Goal: Task Accomplishment & Management: Complete application form

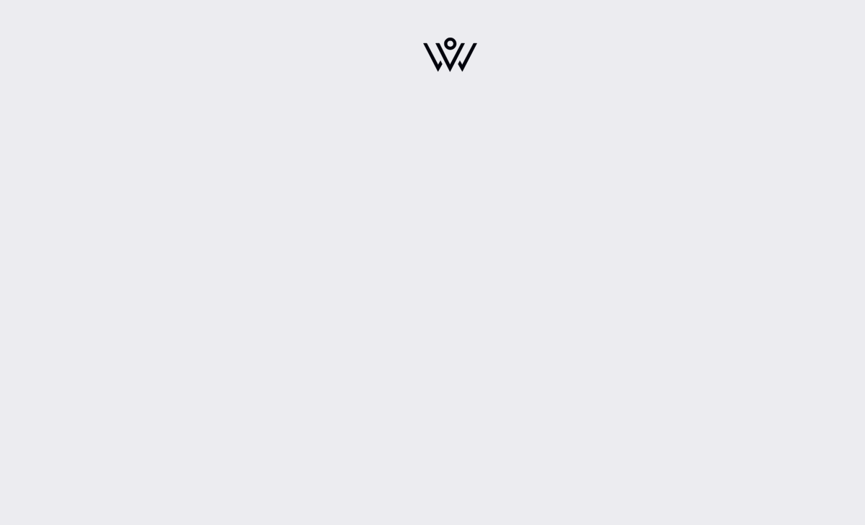
click at [443, 48] on img at bounding box center [450, 54] width 54 height 35
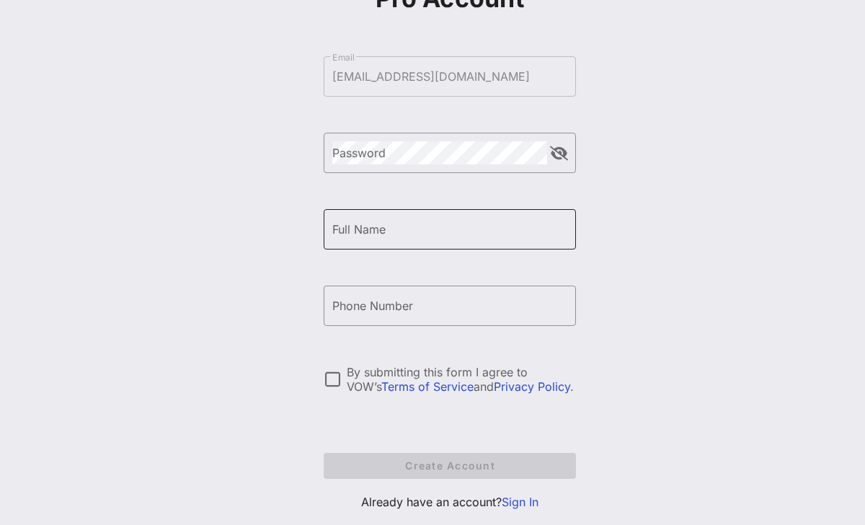
scroll to position [141, 0]
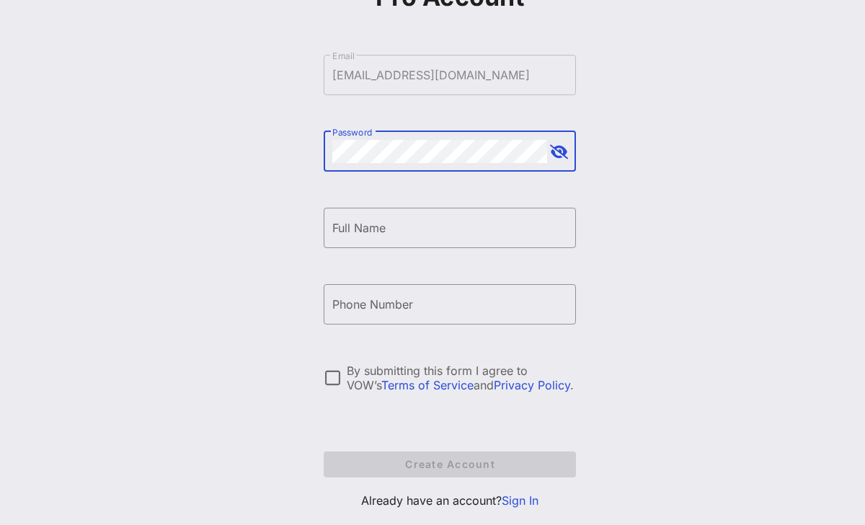
click at [561, 156] on button "append icon" at bounding box center [559, 152] width 18 height 14
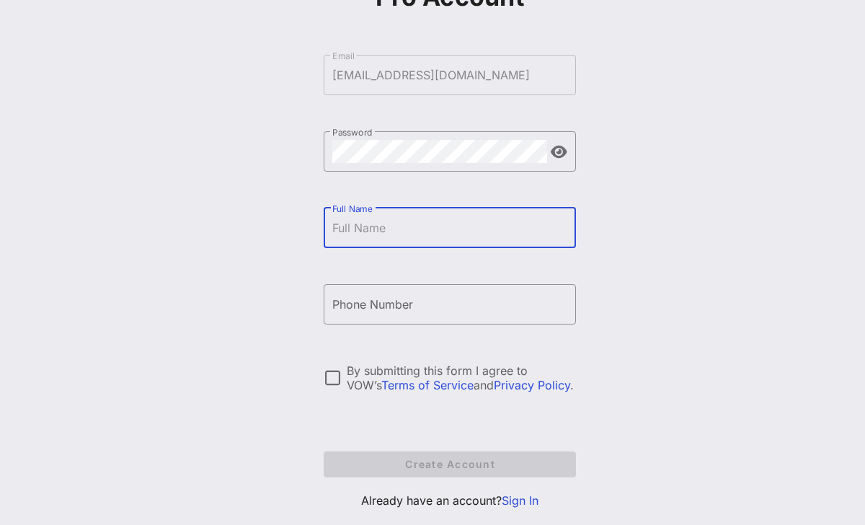
click at [384, 230] on input "Full Name" at bounding box center [449, 227] width 235 height 23
type input "[PERSON_NAME]"
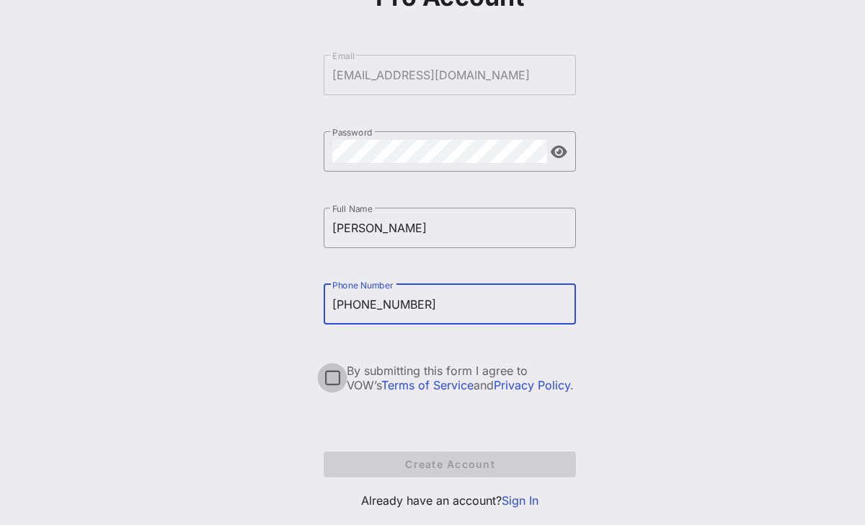
type input "[PHONE_NUMBER]"
click at [334, 379] on div at bounding box center [332, 377] width 25 height 25
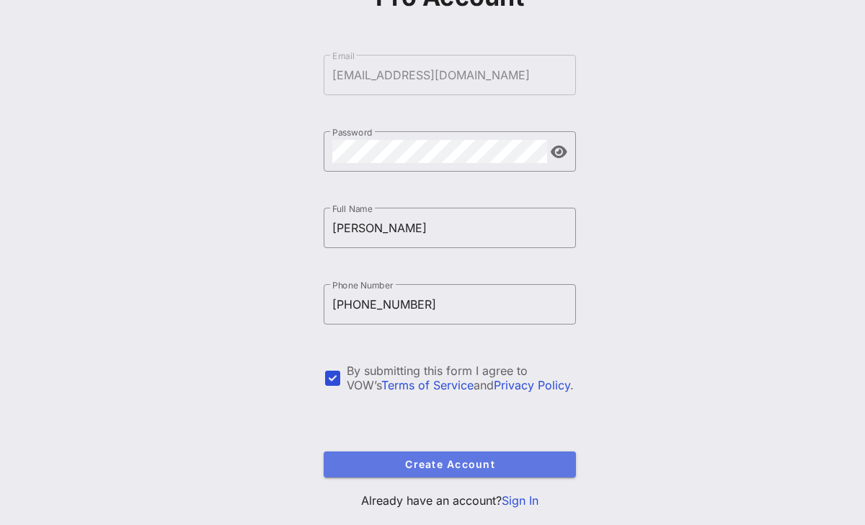
click at [458, 468] on span "Create Account" at bounding box center [449, 464] width 229 height 12
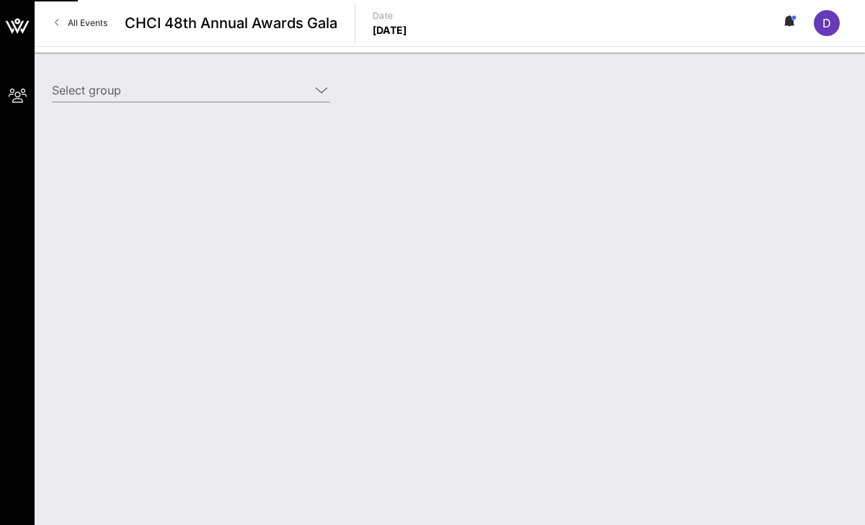
type input "Fanatics (Fanatics) [[PERSON_NAME], [EMAIL_ADDRESS][DOMAIN_NAME]]"
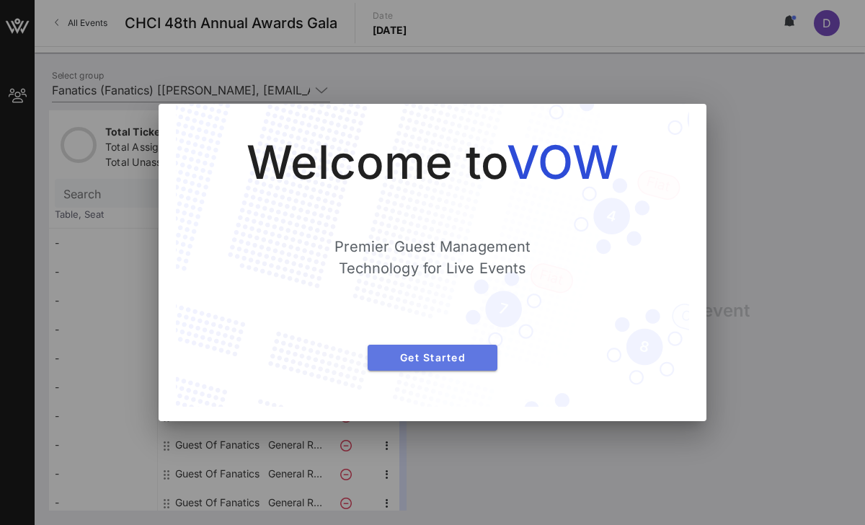
click at [461, 357] on span "Get Started" at bounding box center [432, 357] width 107 height 12
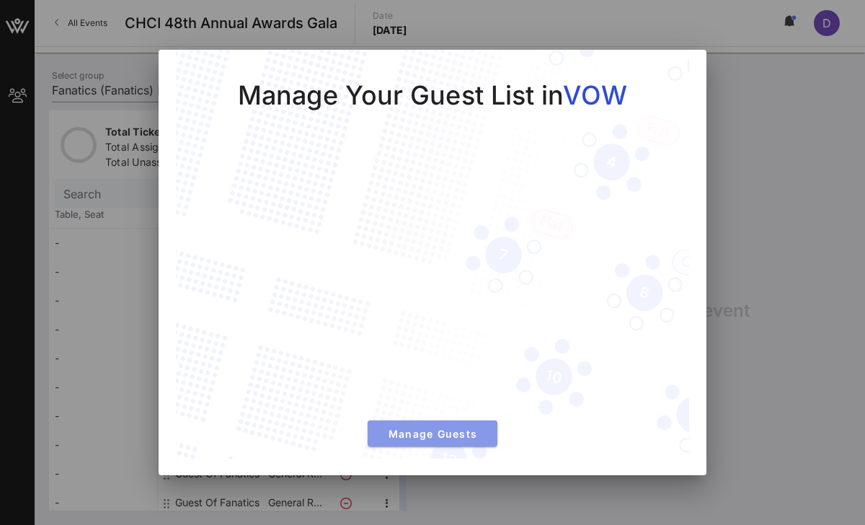
click at [451, 443] on button "Manage Guests" at bounding box center [433, 433] width 130 height 26
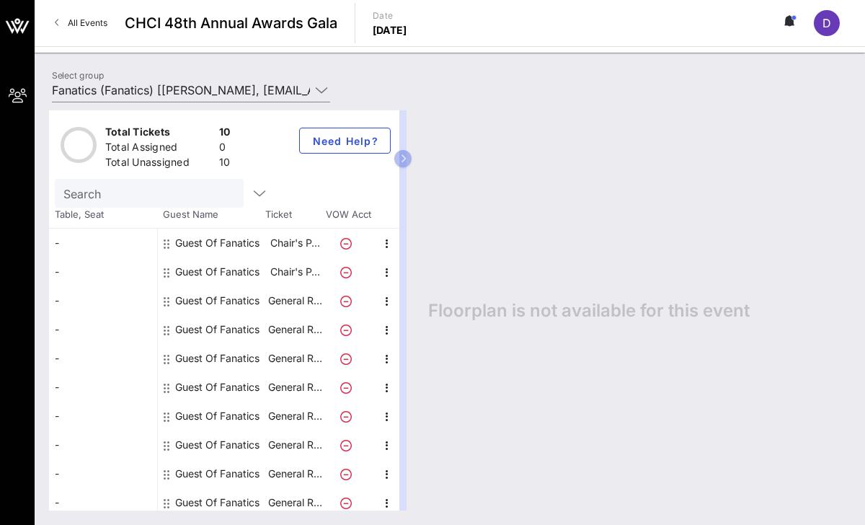
scroll to position [6, 0]
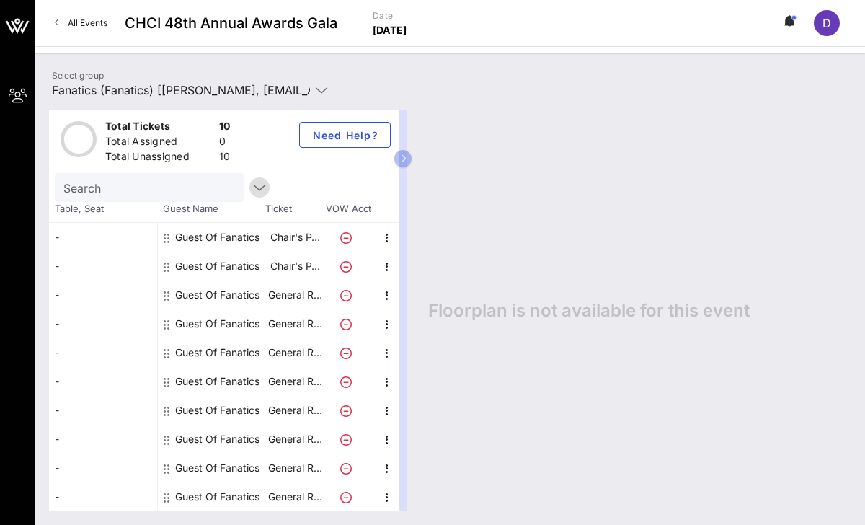
click at [251, 190] on icon "button" at bounding box center [259, 187] width 17 height 17
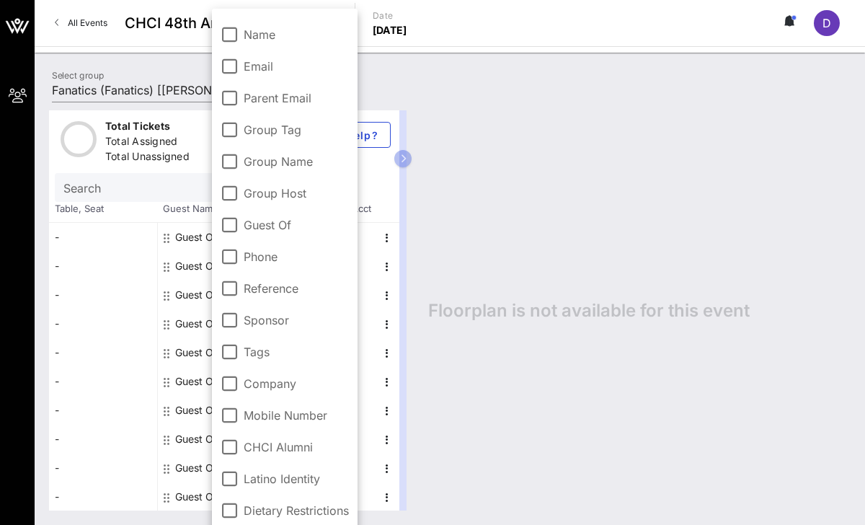
click at [523, 154] on div "Floorplan is not available for this event" at bounding box center [632, 310] width 437 height 400
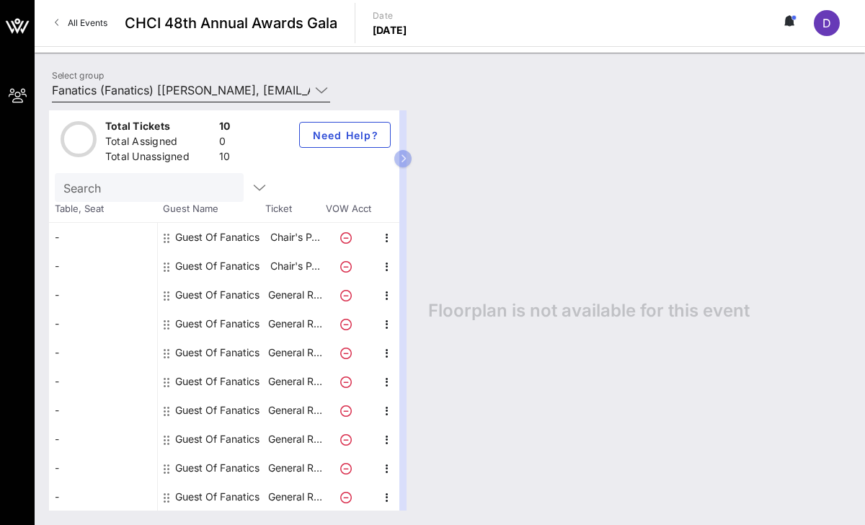
click at [321, 91] on icon at bounding box center [321, 89] width 13 height 17
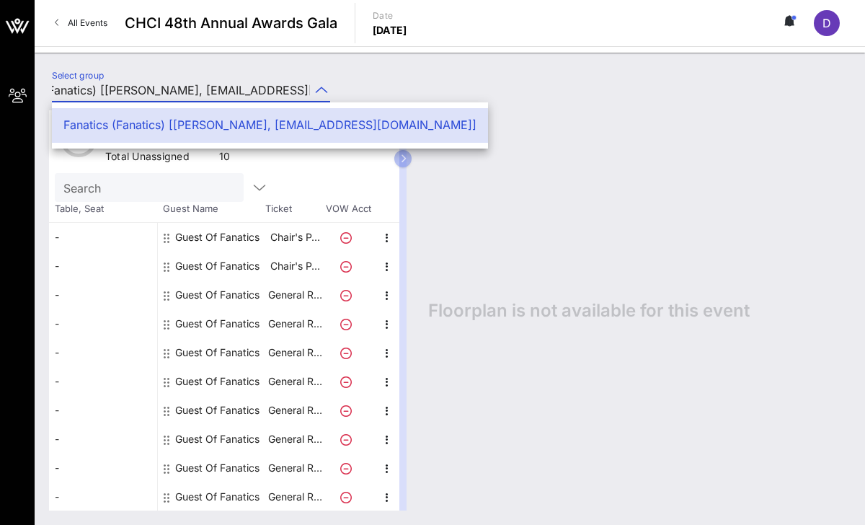
scroll to position [0, 0]
click at [527, 170] on div "Floorplan is not available for this event" at bounding box center [632, 310] width 437 height 400
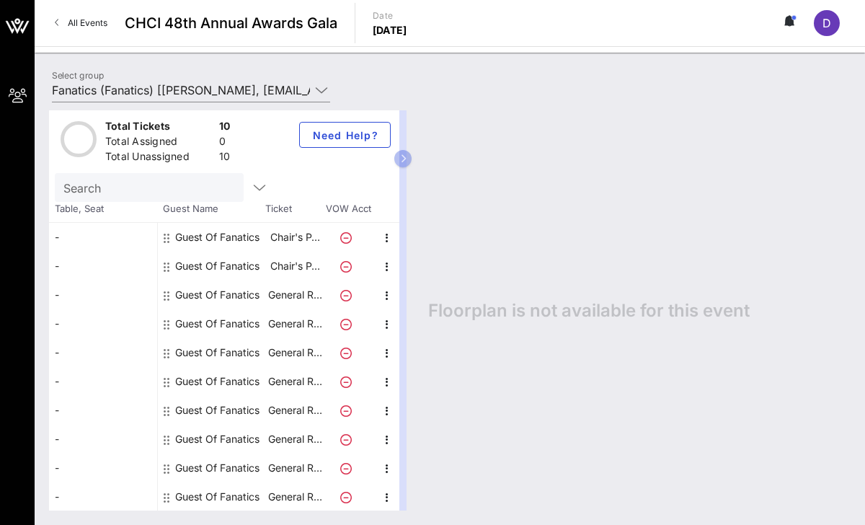
click at [166, 237] on icon at bounding box center [167, 238] width 6 height 12
click at [386, 236] on icon "button" at bounding box center [386, 237] width 17 height 17
click at [514, 210] on div "Floorplan is not available for this event" at bounding box center [632, 310] width 437 height 400
